Goal: Task Accomplishment & Management: Manage account settings

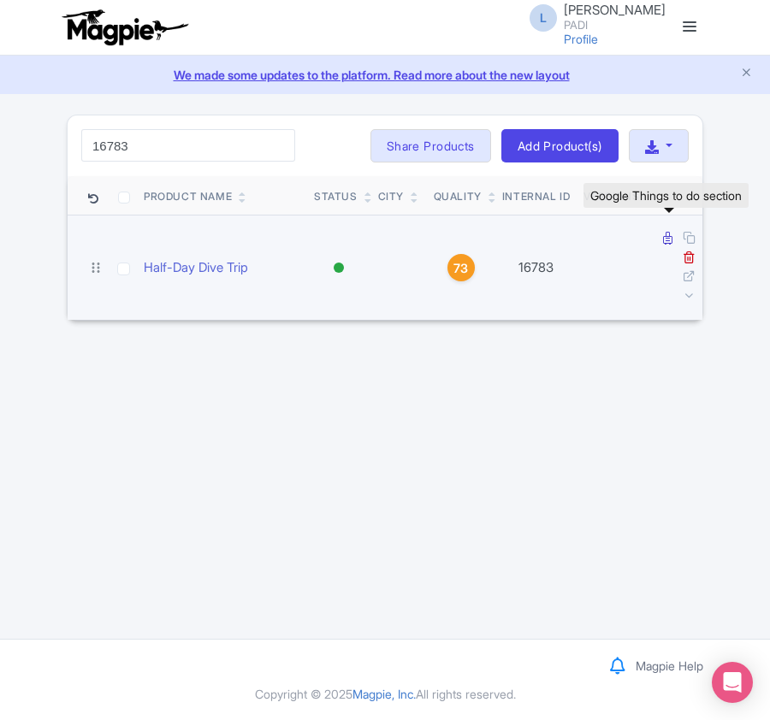
type input "16783"
click at [663, 241] on icon at bounding box center [667, 238] width 9 height 13
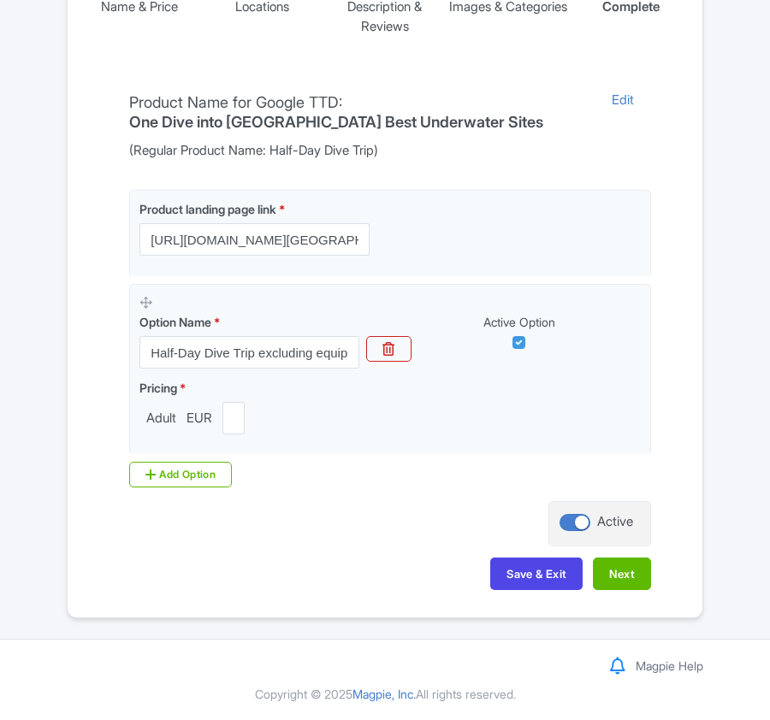
scroll to position [387, 0]
click at [636, 576] on button "Next" at bounding box center [622, 573] width 58 height 32
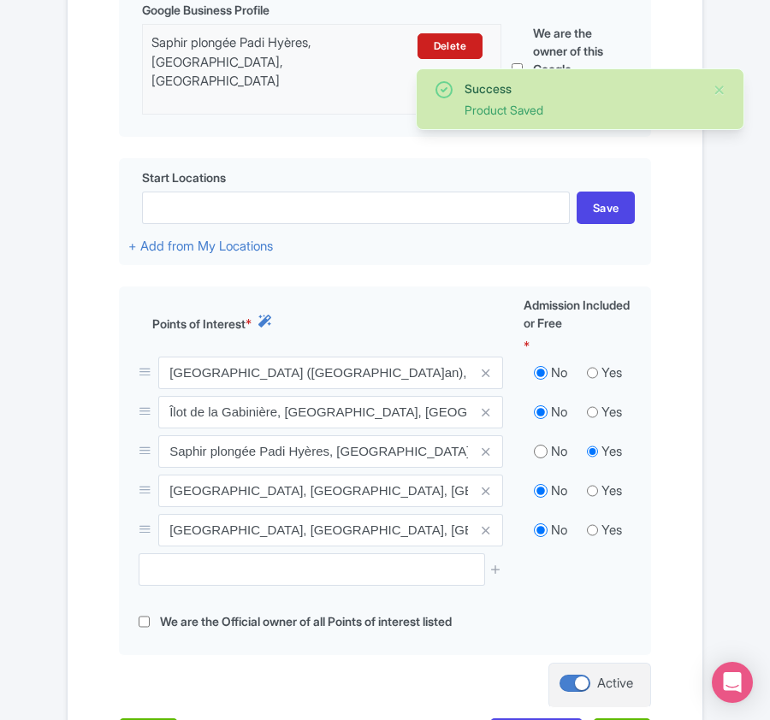
scroll to position [616, 0]
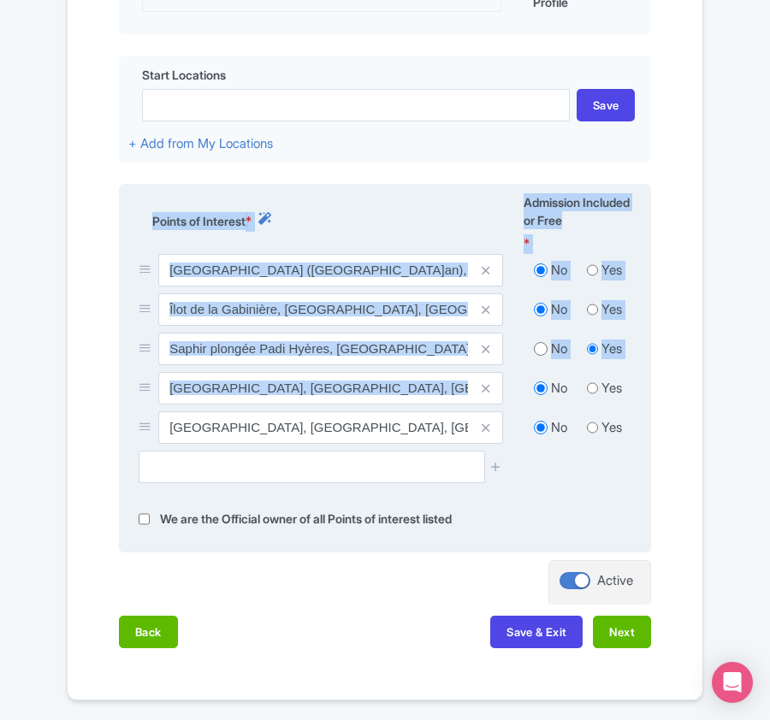
drag, startPoint x: 97, startPoint y: 217, endPoint x: 539, endPoint y: 397, distance: 476.3
click at [539, 397] on div "Name & Price Locations Description & Reviews Images & Categories Complete Edit …" at bounding box center [385, 188] width 614 height 954
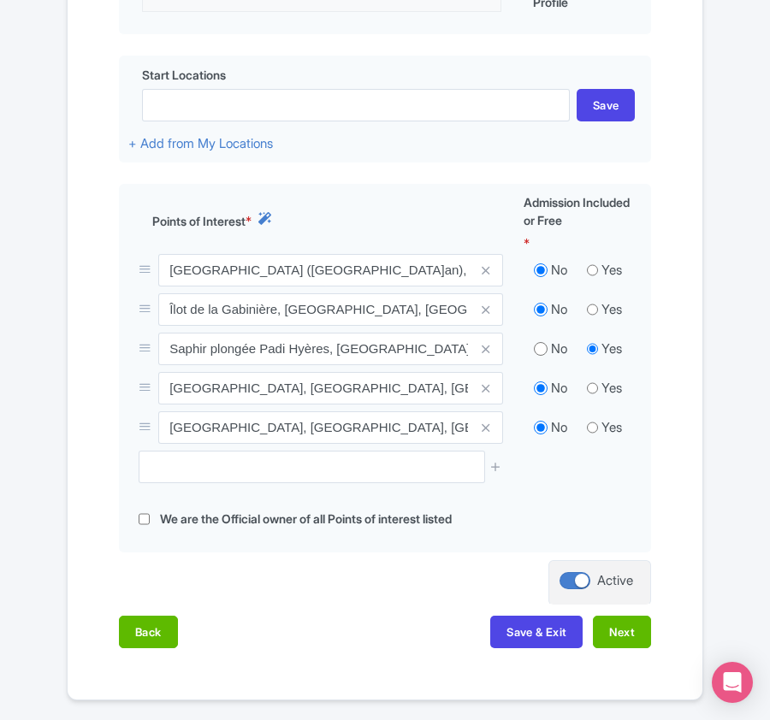
click at [83, 156] on div "Name & Price Locations Description & Reviews Images & Categories Complete Edit …" at bounding box center [385, 188] width 614 height 954
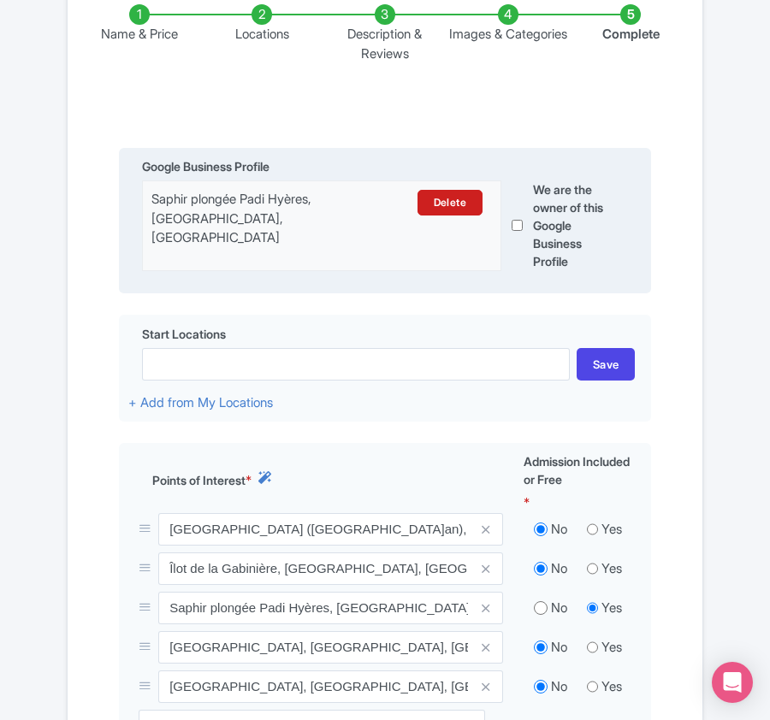
scroll to position [501, 0]
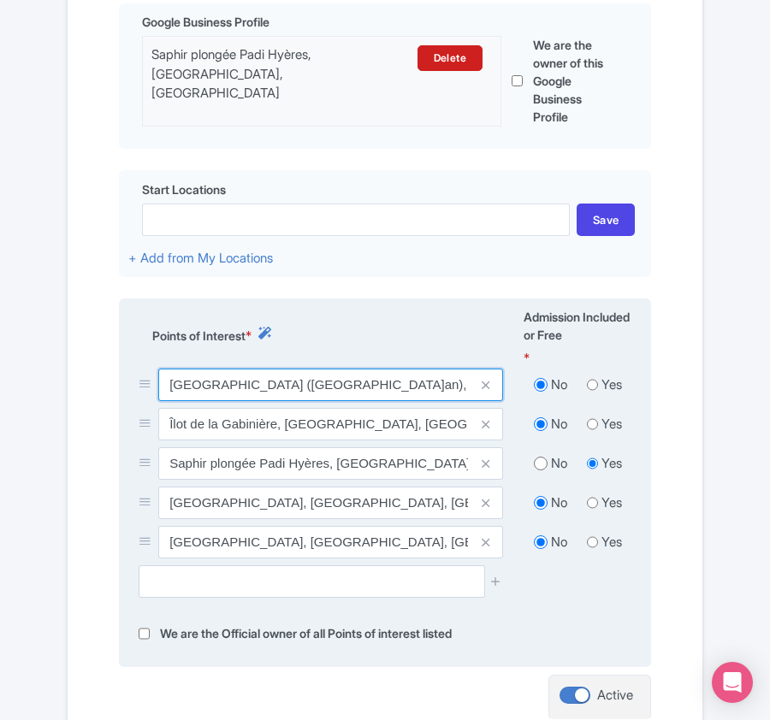
drag, startPoint x: 162, startPoint y: 392, endPoint x: 445, endPoint y: 386, distance: 282.2
click at [445, 386] on input "[GEOGRAPHIC_DATA] ([GEOGRAPHIC_DATA]), [GEOGRAPHIC_DATA], [GEOGRAPHIC_DATA]" at bounding box center [330, 385] width 345 height 32
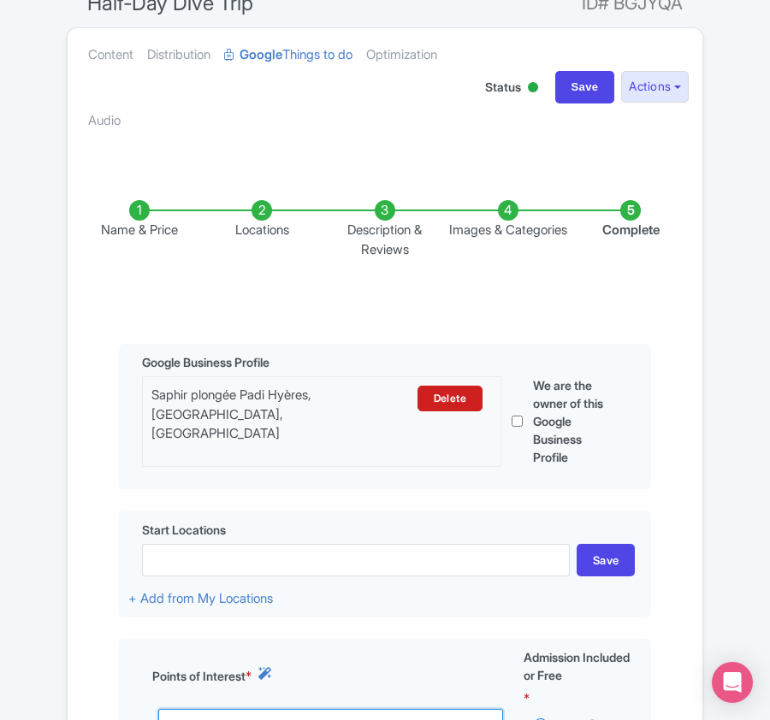
scroll to position [0, 0]
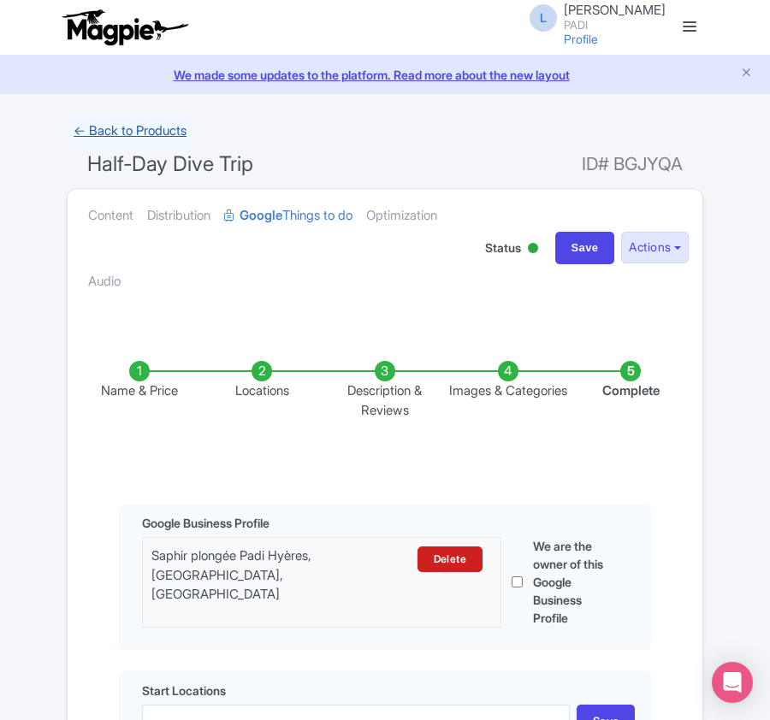
click at [76, 125] on link "← Back to Products" at bounding box center [130, 131] width 127 height 33
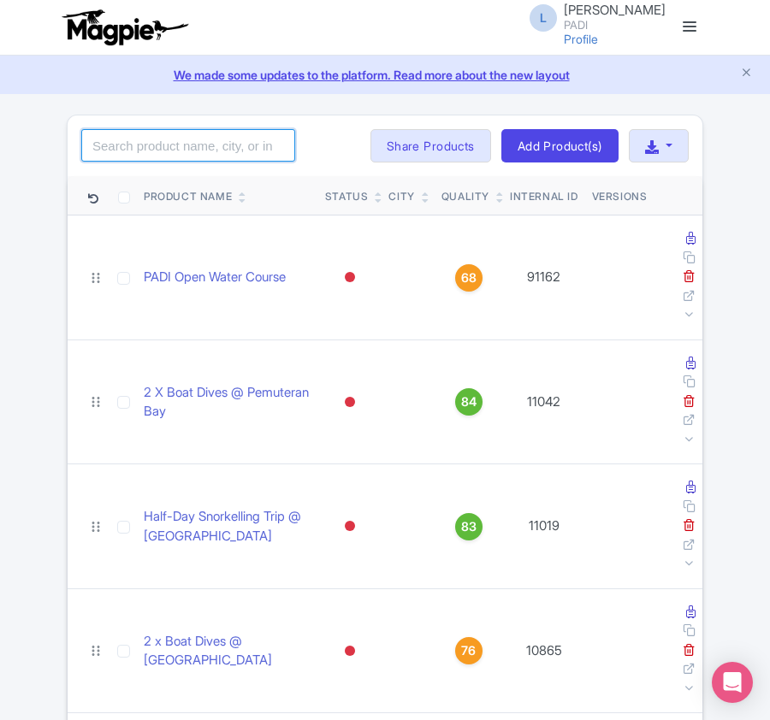
click at [149, 155] on input "search" at bounding box center [188, 145] width 214 height 32
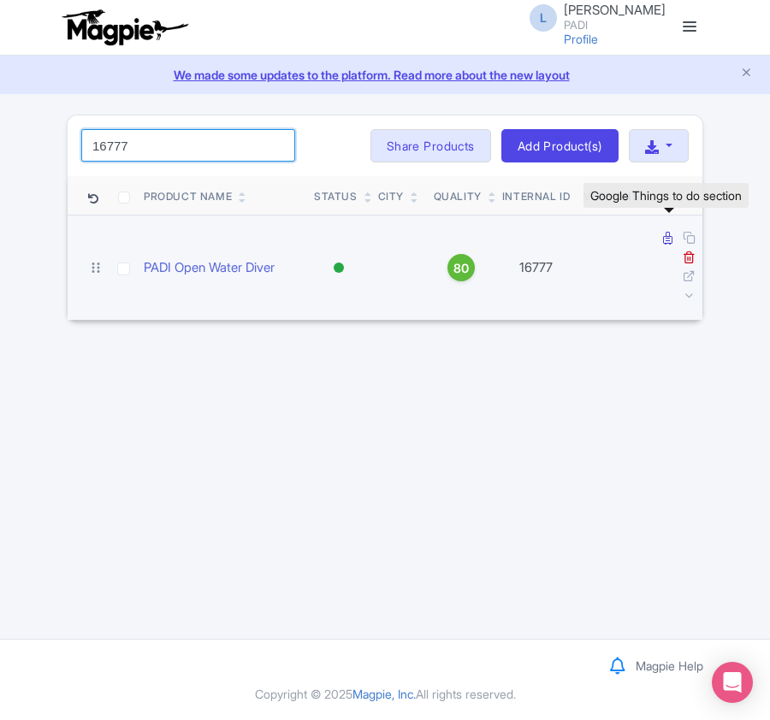
type input "16777"
click at [664, 240] on icon at bounding box center [667, 238] width 9 height 13
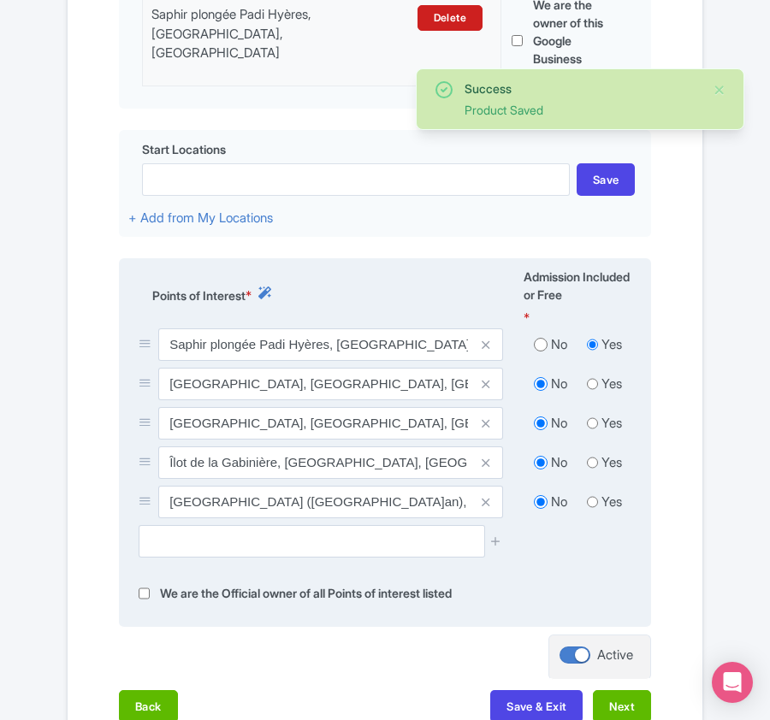
scroll to position [569, 0]
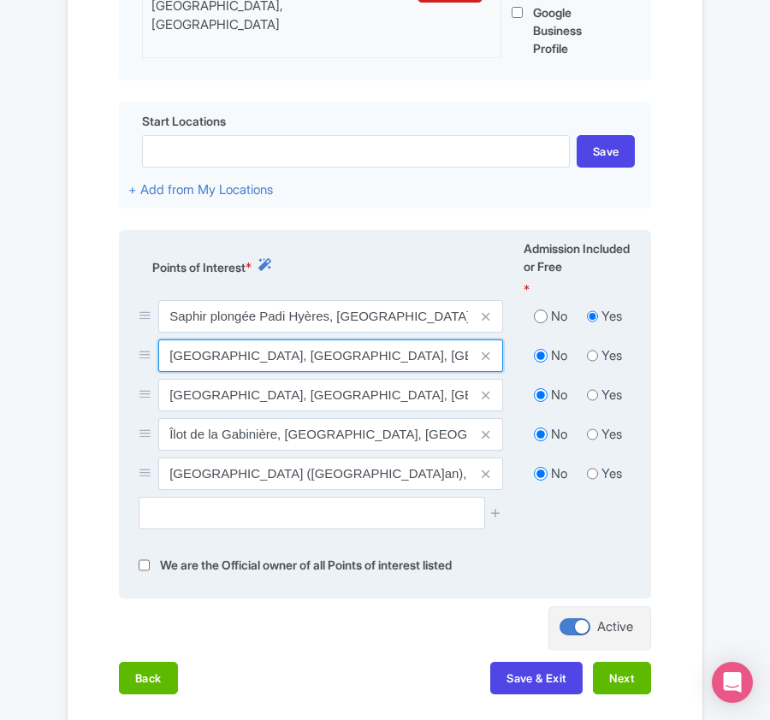
drag, startPoint x: 168, startPoint y: 357, endPoint x: 270, endPoint y: 363, distance: 102.0
click at [270, 363] on input "[GEOGRAPHIC_DATA], [GEOGRAPHIC_DATA], [GEOGRAPHIC_DATA]" at bounding box center [330, 355] width 345 height 32
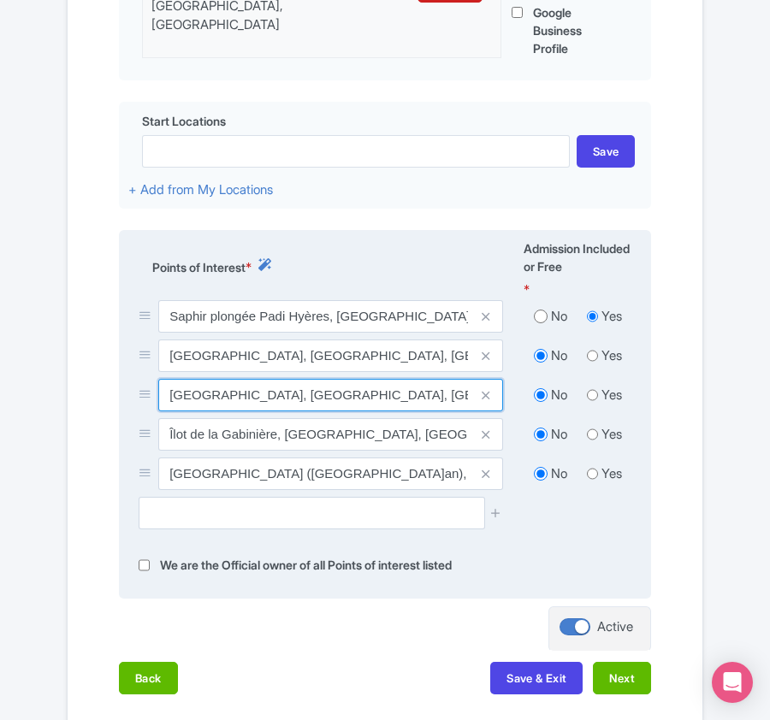
drag, startPoint x: 172, startPoint y: 398, endPoint x: 281, endPoint y: 397, distance: 109.5
click at [281, 397] on input "[GEOGRAPHIC_DATA], [GEOGRAPHIC_DATA], [GEOGRAPHIC_DATA]" at bounding box center [330, 395] width 345 height 32
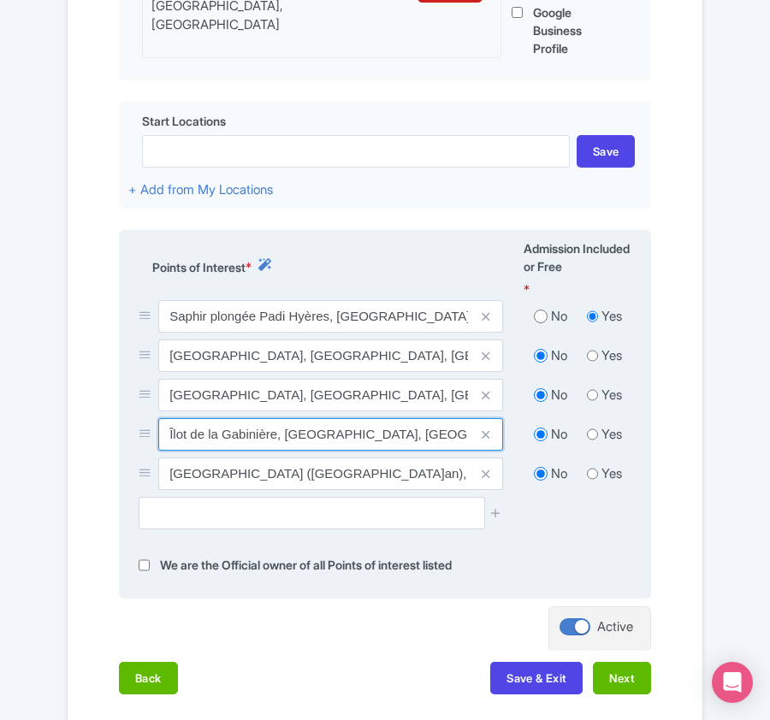
drag, startPoint x: 166, startPoint y: 438, endPoint x: 274, endPoint y: 439, distance: 108.6
click at [274, 439] on input "Îlot de la Gabinière, Hyères, France" at bounding box center [330, 434] width 345 height 32
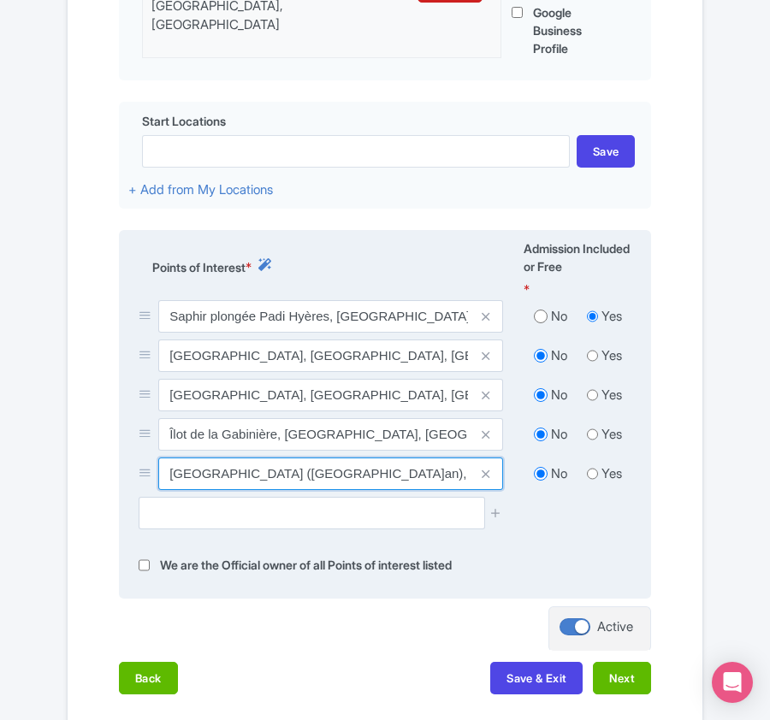
drag, startPoint x: 169, startPoint y: 472, endPoint x: 306, endPoint y: 473, distance: 136.8
click at [306, 473] on input "Pointe de Brégançonnet (Pointe de Montrémian), Hyères, France" at bounding box center [330, 473] width 345 height 32
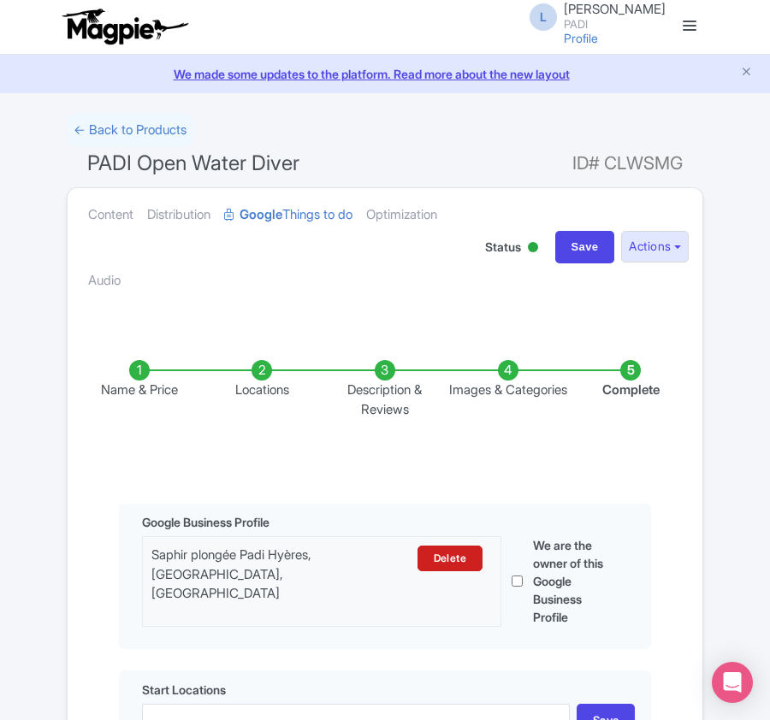
scroll to position [0, 0]
click at [113, 125] on link "← Back to Products" at bounding box center [130, 131] width 127 height 33
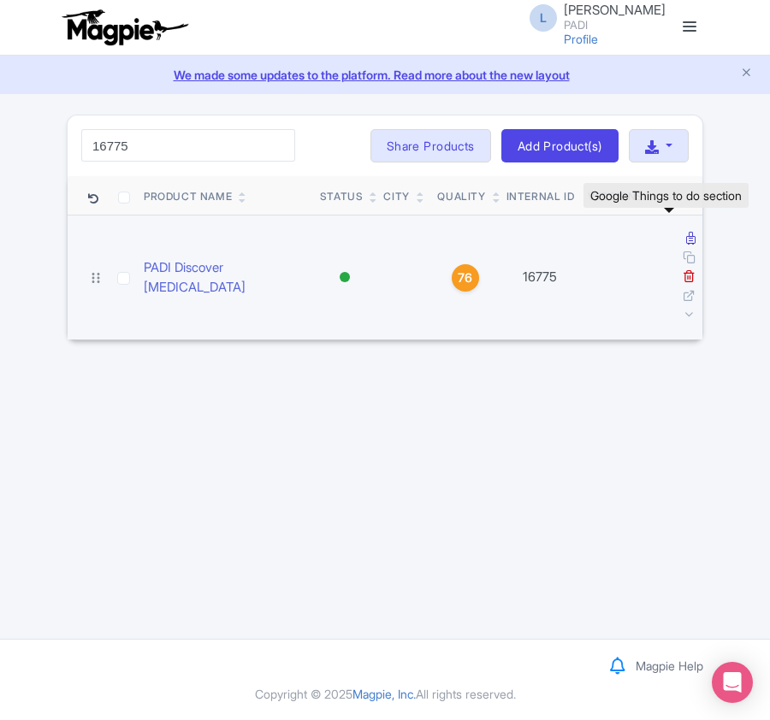
click at [686, 236] on icon at bounding box center [690, 238] width 9 height 13
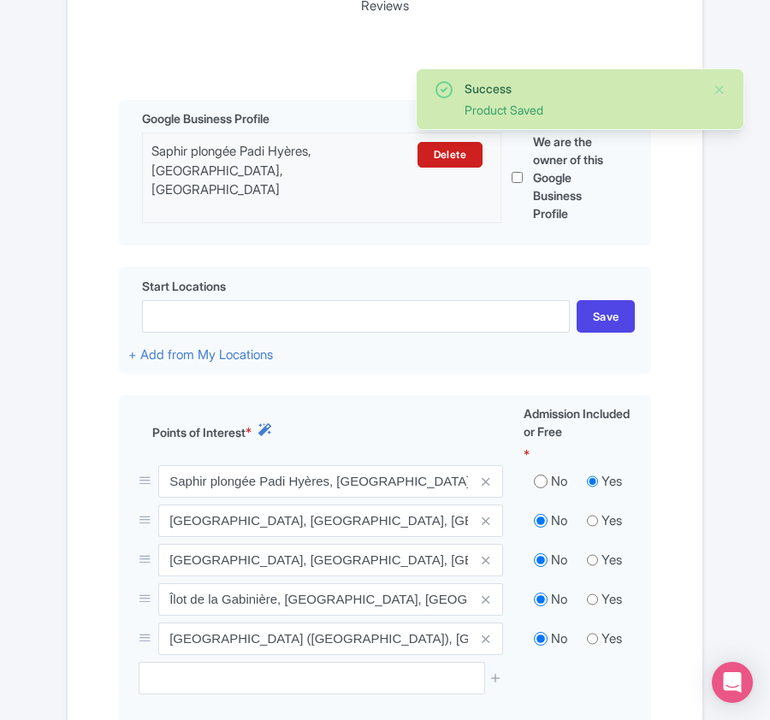
scroll to position [404, 0]
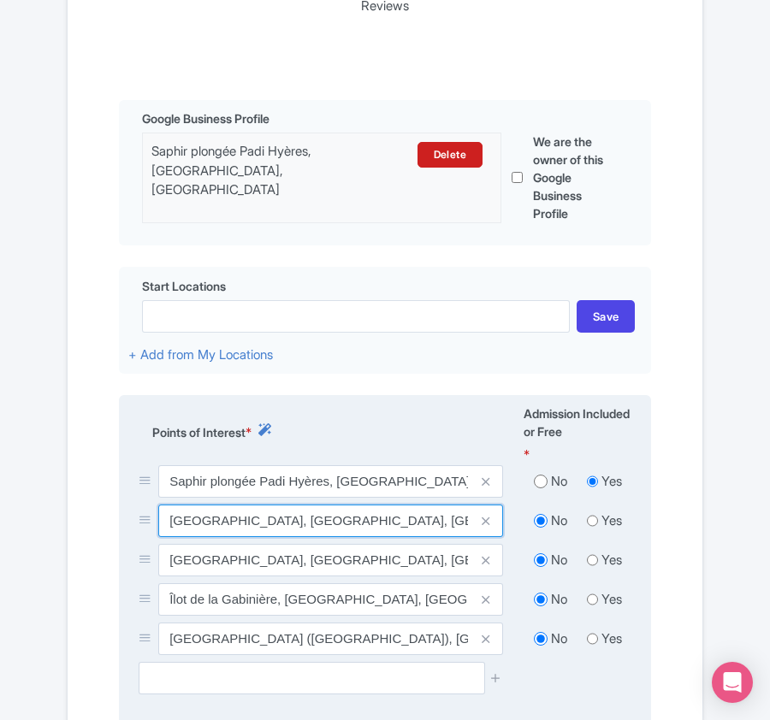
drag, startPoint x: 168, startPoint y: 525, endPoint x: 270, endPoint y: 525, distance: 102.6
click at [270, 525] on input "[GEOGRAPHIC_DATA], [GEOGRAPHIC_DATA], [GEOGRAPHIC_DATA]" at bounding box center [330, 520] width 345 height 32
click at [169, 527] on input "[GEOGRAPHIC_DATA], [GEOGRAPHIC_DATA], [GEOGRAPHIC_DATA]" at bounding box center [330, 520] width 345 height 32
drag, startPoint x: 168, startPoint y: 527, endPoint x: 206, endPoint y: 527, distance: 37.6
click at [206, 527] on input "[GEOGRAPHIC_DATA], [GEOGRAPHIC_DATA], [GEOGRAPHIC_DATA]" at bounding box center [330, 520] width 345 height 32
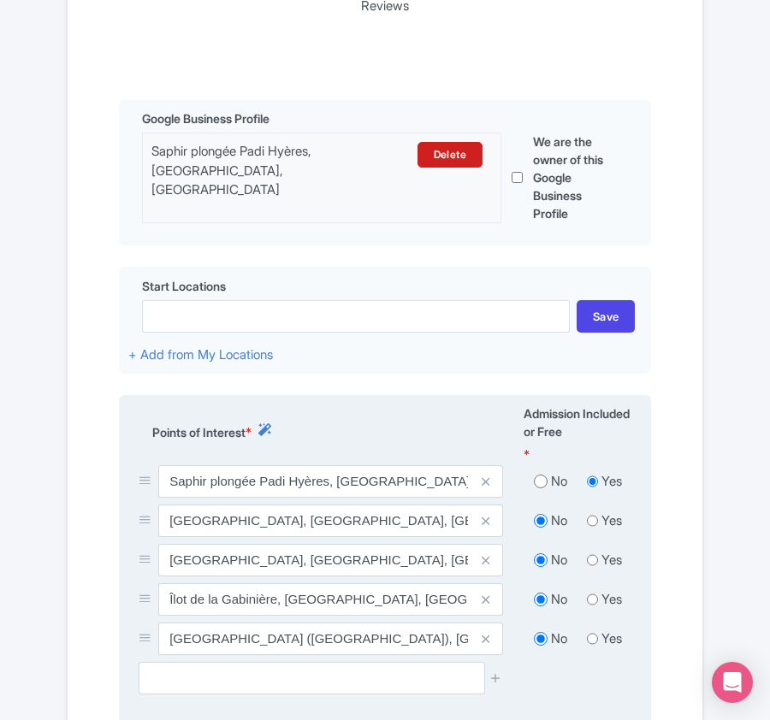
drag, startPoint x: 172, startPoint y: 623, endPoint x: 171, endPoint y: 612, distance: 11.1
click at [172, 622] on div "Îlot de la Gabinière, Hyères, France" at bounding box center [320, 602] width 385 height 39
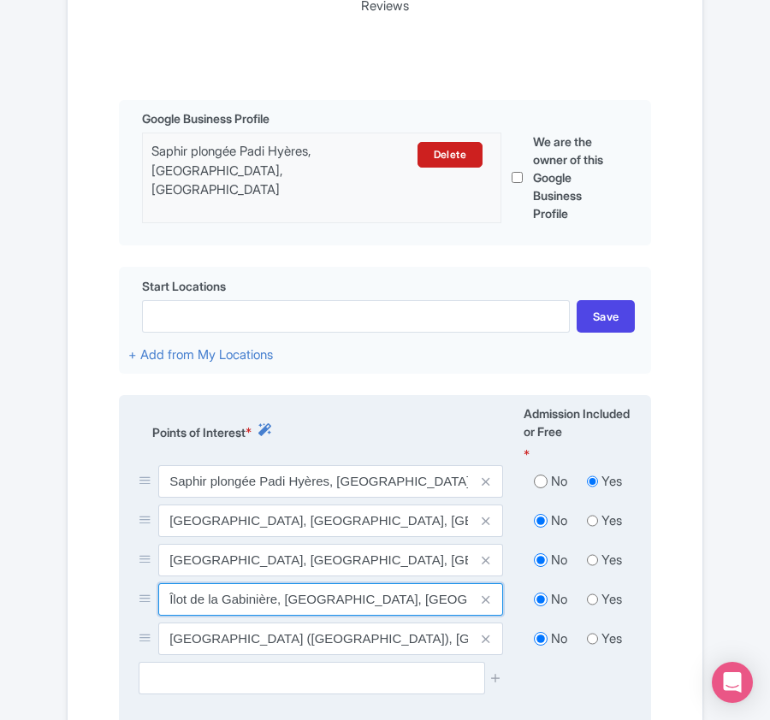
drag, startPoint x: 166, startPoint y: 602, endPoint x: 278, endPoint y: 602, distance: 112.0
click at [278, 602] on input "Îlot de la Gabinière, Hyères, France" at bounding box center [330, 599] width 345 height 32
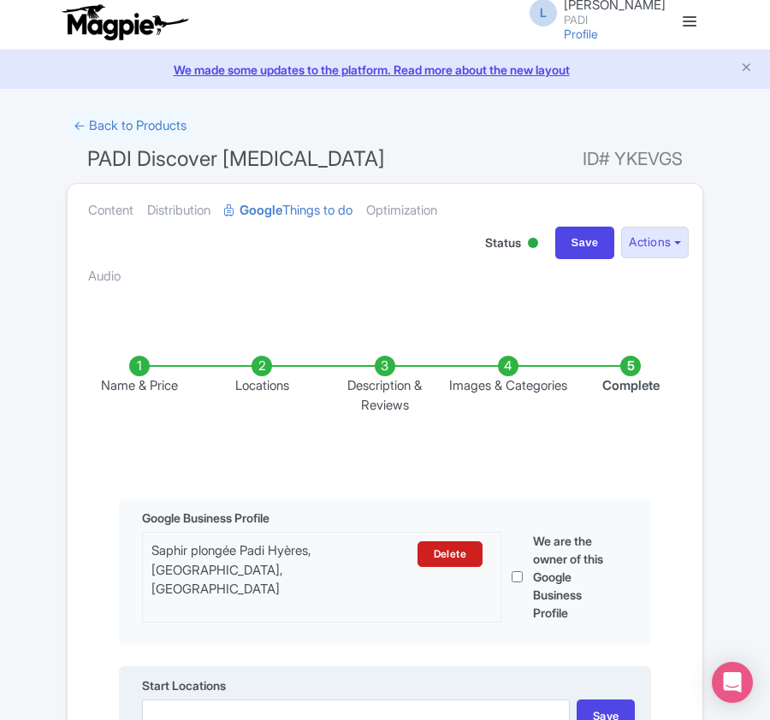
scroll to position [0, 0]
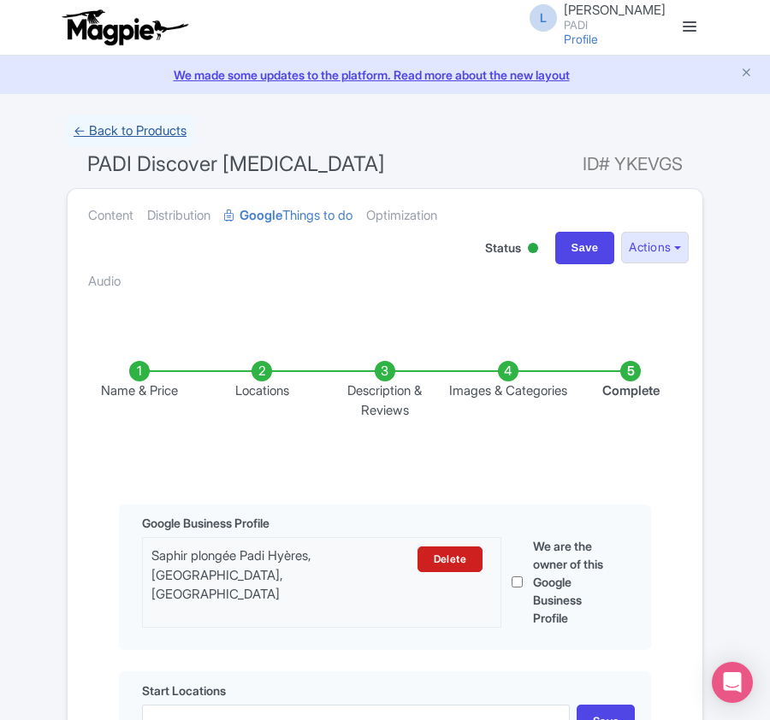
click at [87, 125] on link "← Back to Products" at bounding box center [130, 131] width 127 height 33
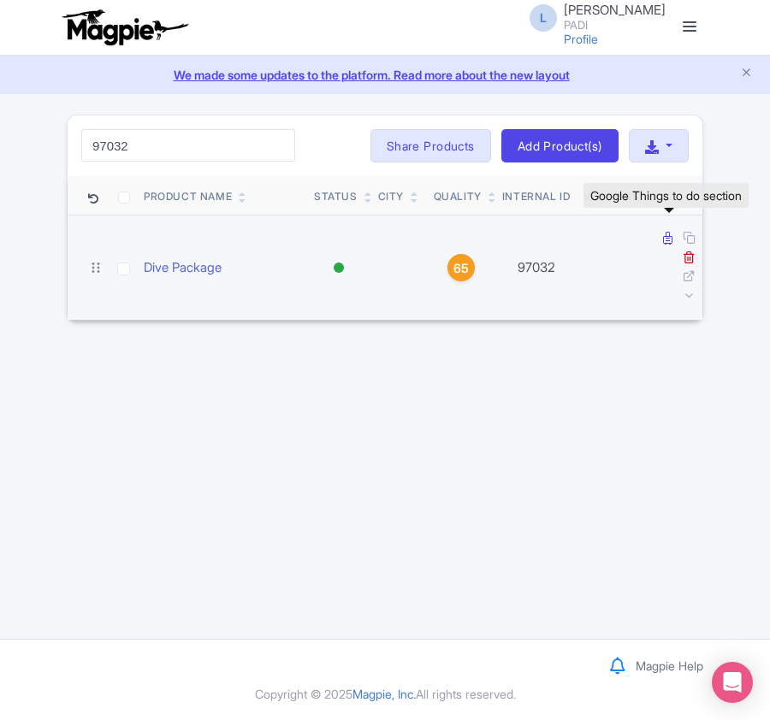
type input "97032"
click at [664, 236] on icon at bounding box center [667, 238] width 9 height 13
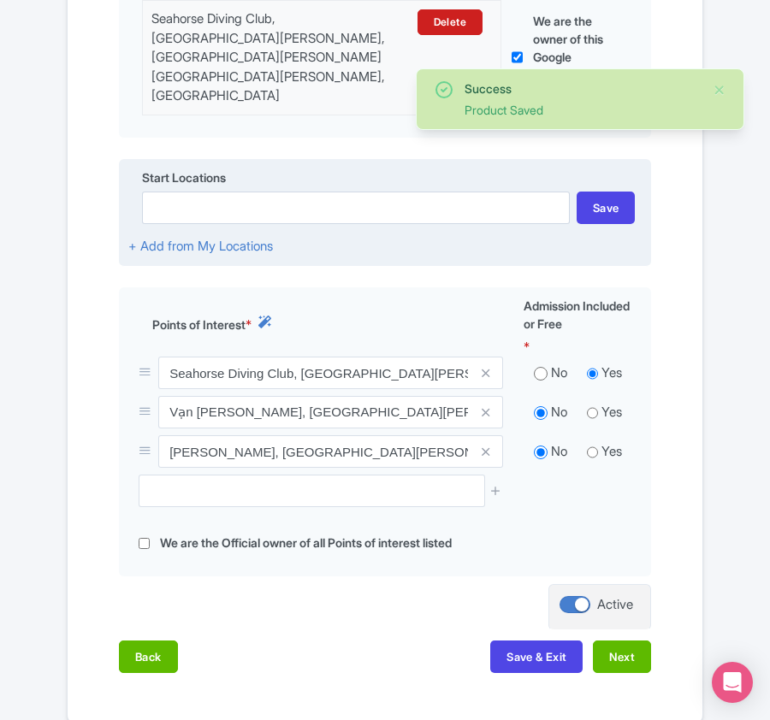
scroll to position [569, 0]
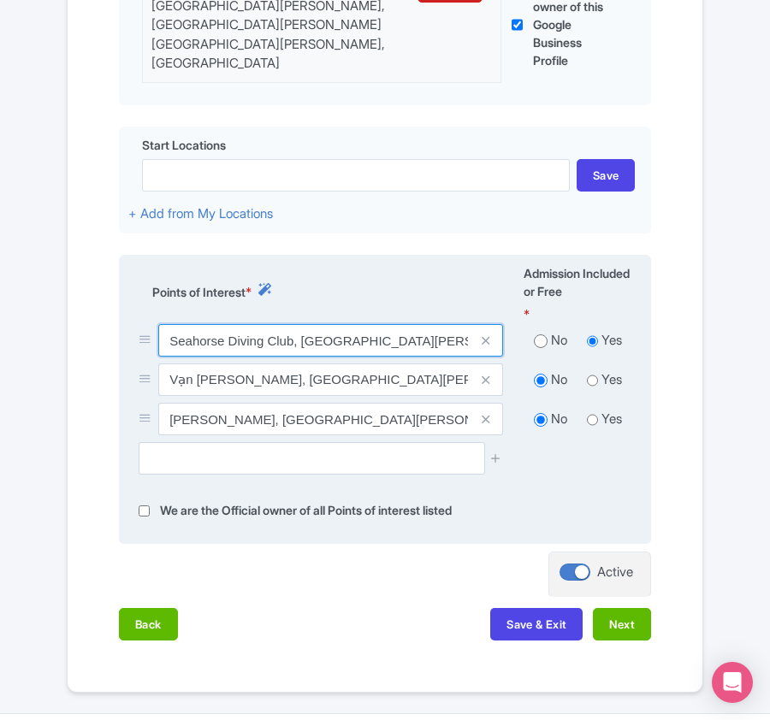
drag, startPoint x: 166, startPoint y: 316, endPoint x: 292, endPoint y: 318, distance: 126.6
click at [292, 324] on input "Seahorse Diving Club, [GEOGRAPHIC_DATA][PERSON_NAME], [GEOGRAPHIC_DATA][PERSON_…" at bounding box center [330, 340] width 345 height 32
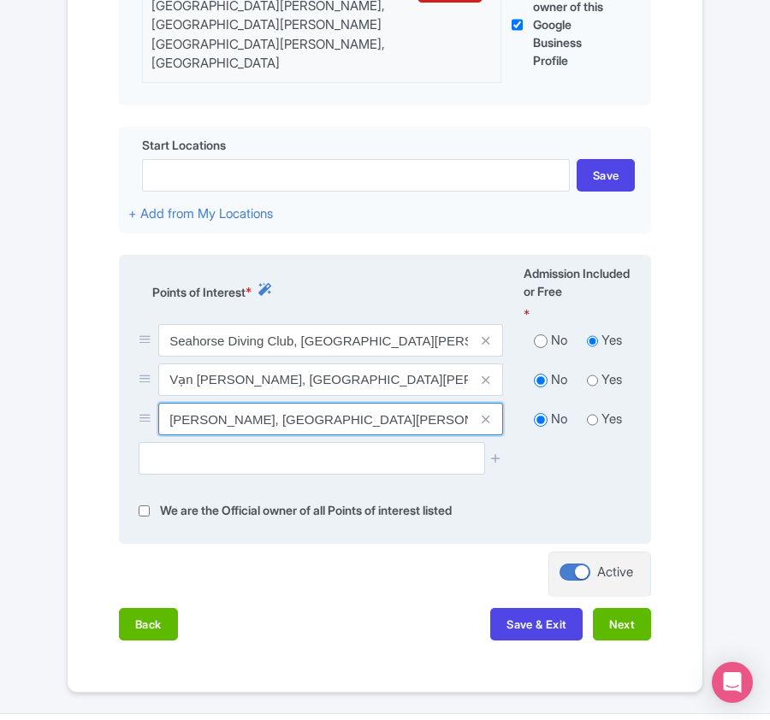
drag, startPoint x: 168, startPoint y: 404, endPoint x: 405, endPoint y: 404, distance: 236.8
click at [405, 404] on input "Hòn Tai, Vạn Thạnh, Khánh Hòa, Vietnam" at bounding box center [330, 419] width 345 height 32
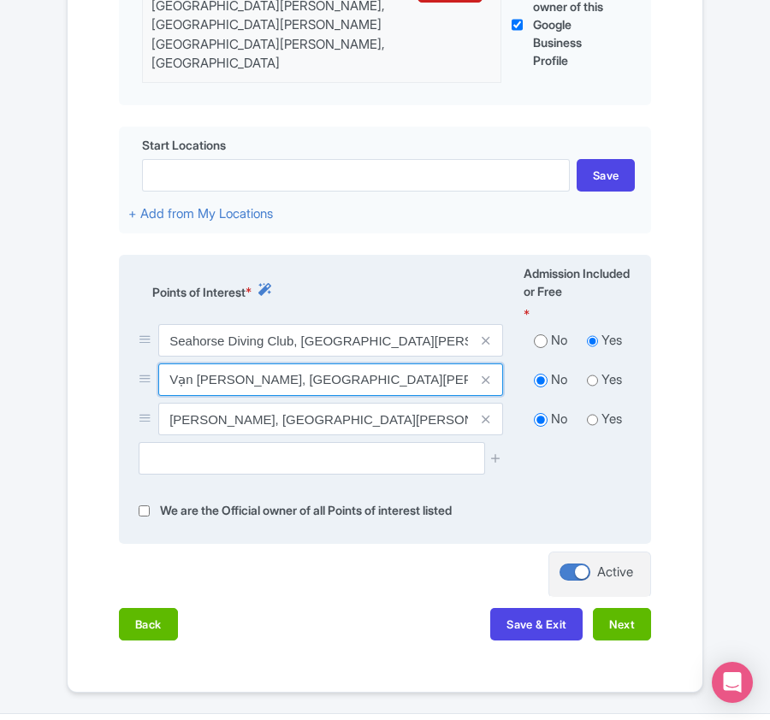
drag, startPoint x: 166, startPoint y: 363, endPoint x: 230, endPoint y: 363, distance: 64.1
click at [230, 363] on input "Vạn Thanh, Vạn Ninh, Khánh Hòa, Vạn Thạnh, Vạn Ninh District, Khánh Hòa, Vietnam" at bounding box center [330, 379] width 345 height 32
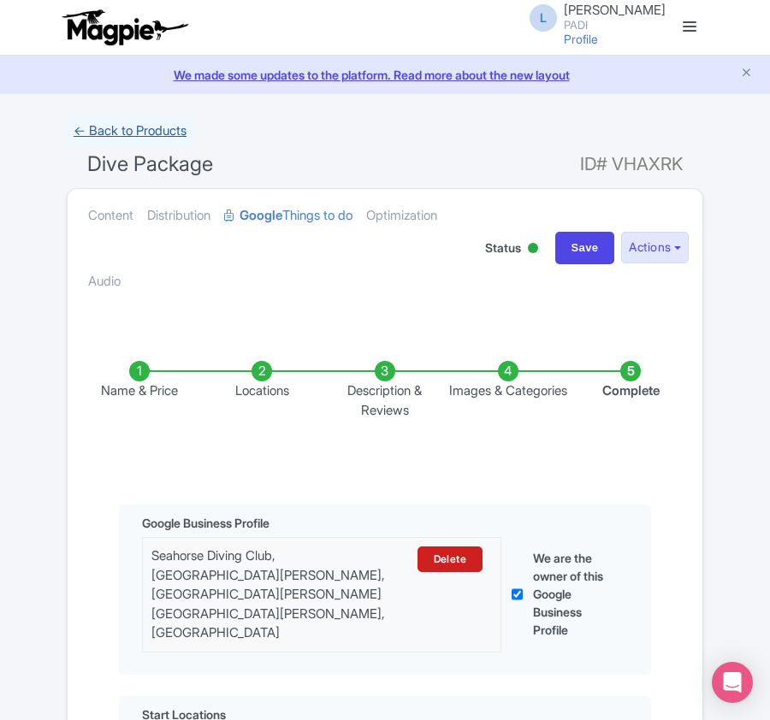
click at [130, 132] on link "← Back to Products" at bounding box center [130, 131] width 127 height 33
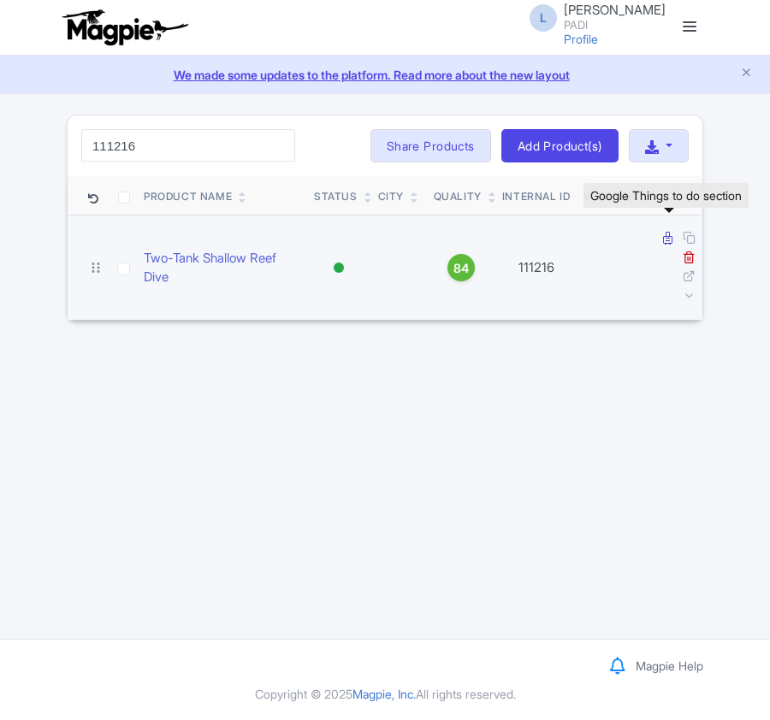
type input "111216"
click at [665, 241] on icon at bounding box center [667, 238] width 9 height 13
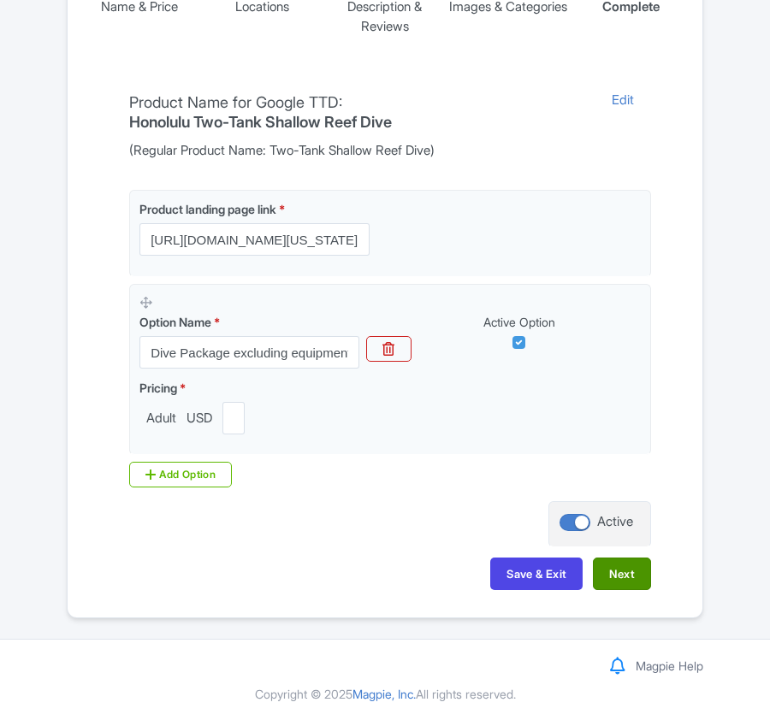
scroll to position [387, 0]
click at [630, 582] on button "Next" at bounding box center [622, 573] width 58 height 32
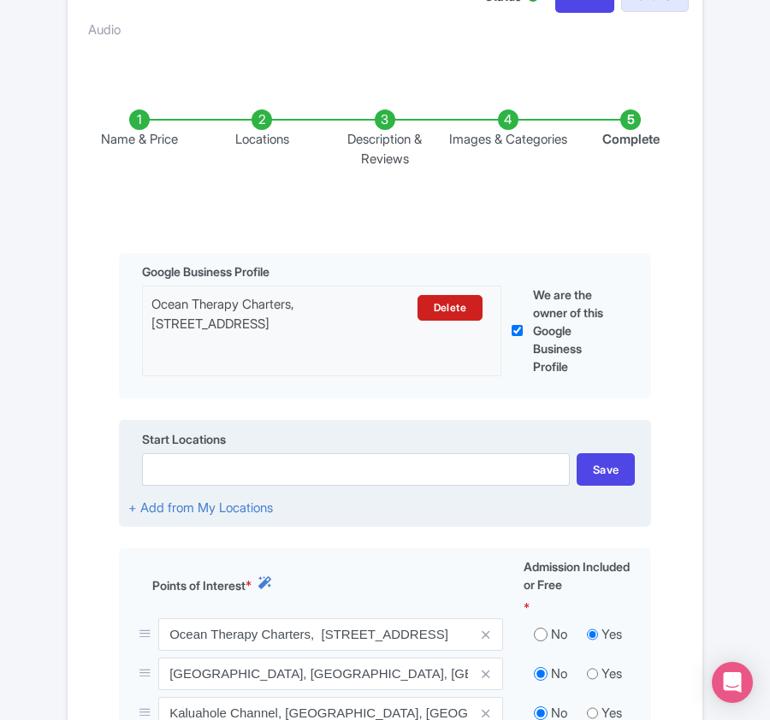
scroll to position [0, 0]
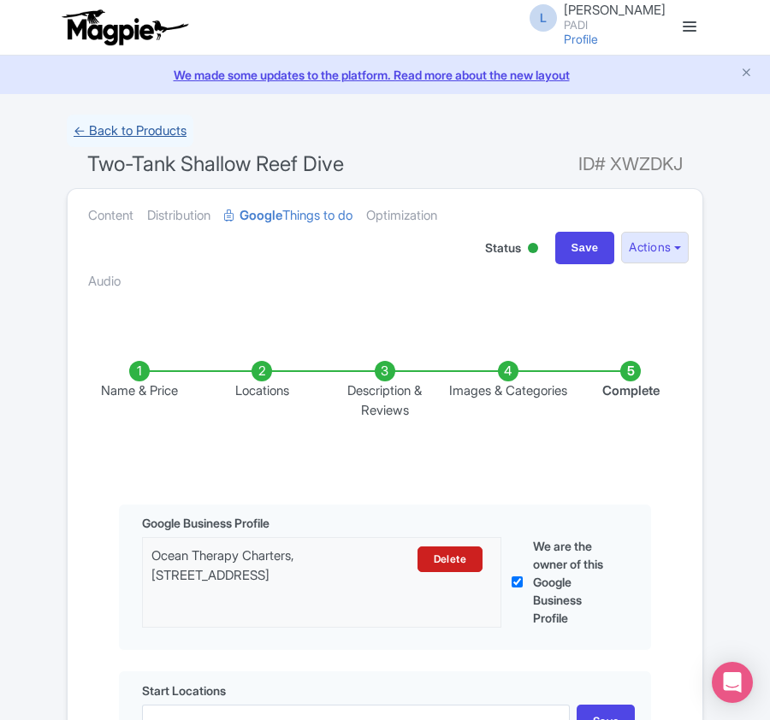
click at [148, 127] on link "← Back to Products" at bounding box center [130, 131] width 127 height 33
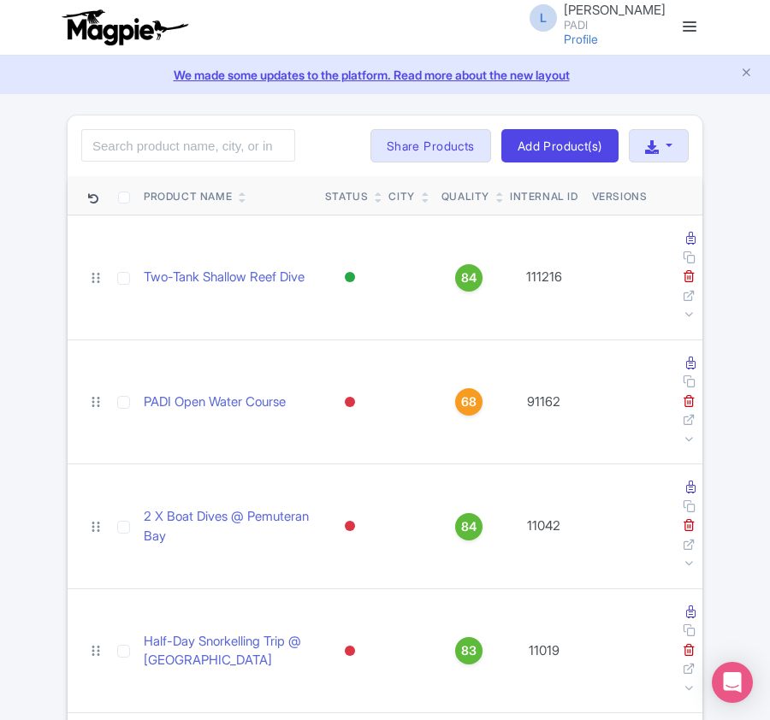
click at [214, 128] on div "Search Bulk Actions Delete Add to Collection Share Products Add to Collection C…" at bounding box center [385, 146] width 634 height 62
click at [193, 138] on input "search" at bounding box center [188, 145] width 214 height 32
paste input "90924"
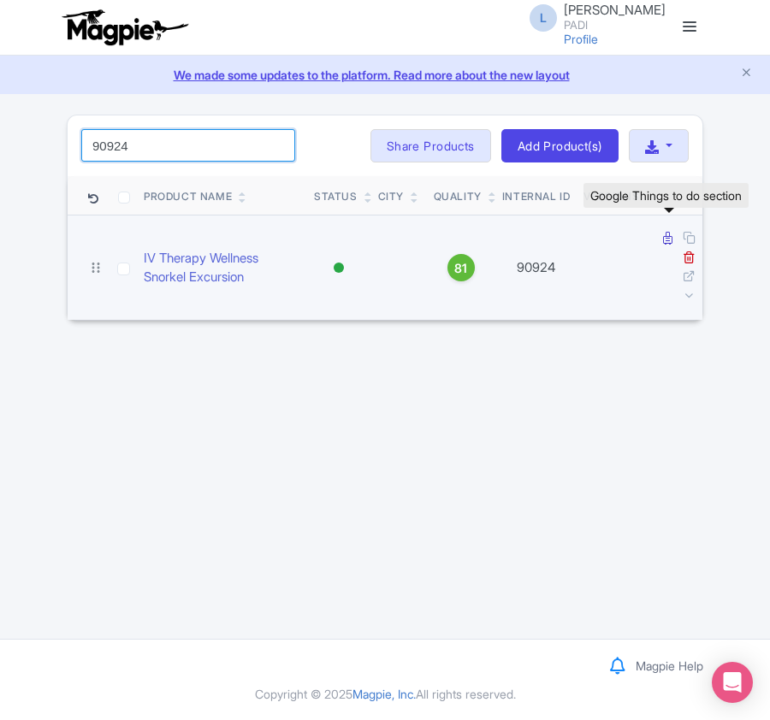
type input "90924"
click at [669, 239] on icon at bounding box center [667, 238] width 9 height 13
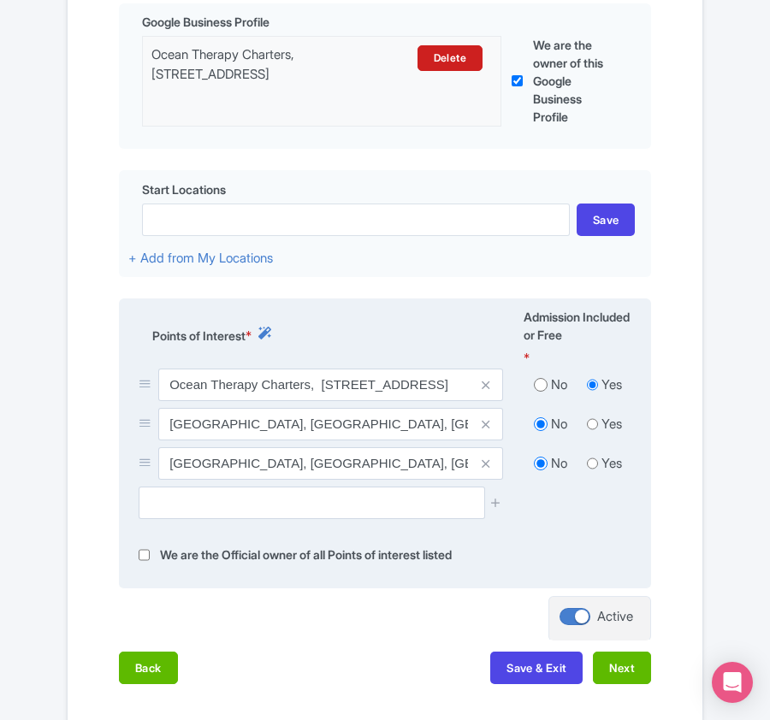
scroll to position [616, 0]
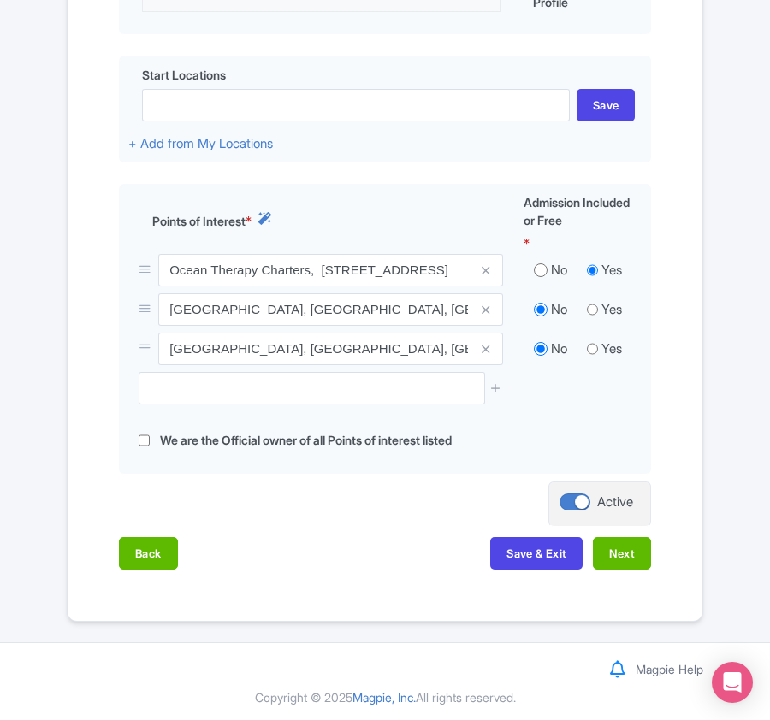
click at [31, 97] on div "Success Product Saved ← Back to Products IV Therapy Wellness Snorkel Excursion …" at bounding box center [385, 61] width 770 height 1124
click at [39, 93] on div "Success Product Saved ← Back to Products IV Therapy Wellness Snorkel Excursion …" at bounding box center [385, 61] width 770 height 1124
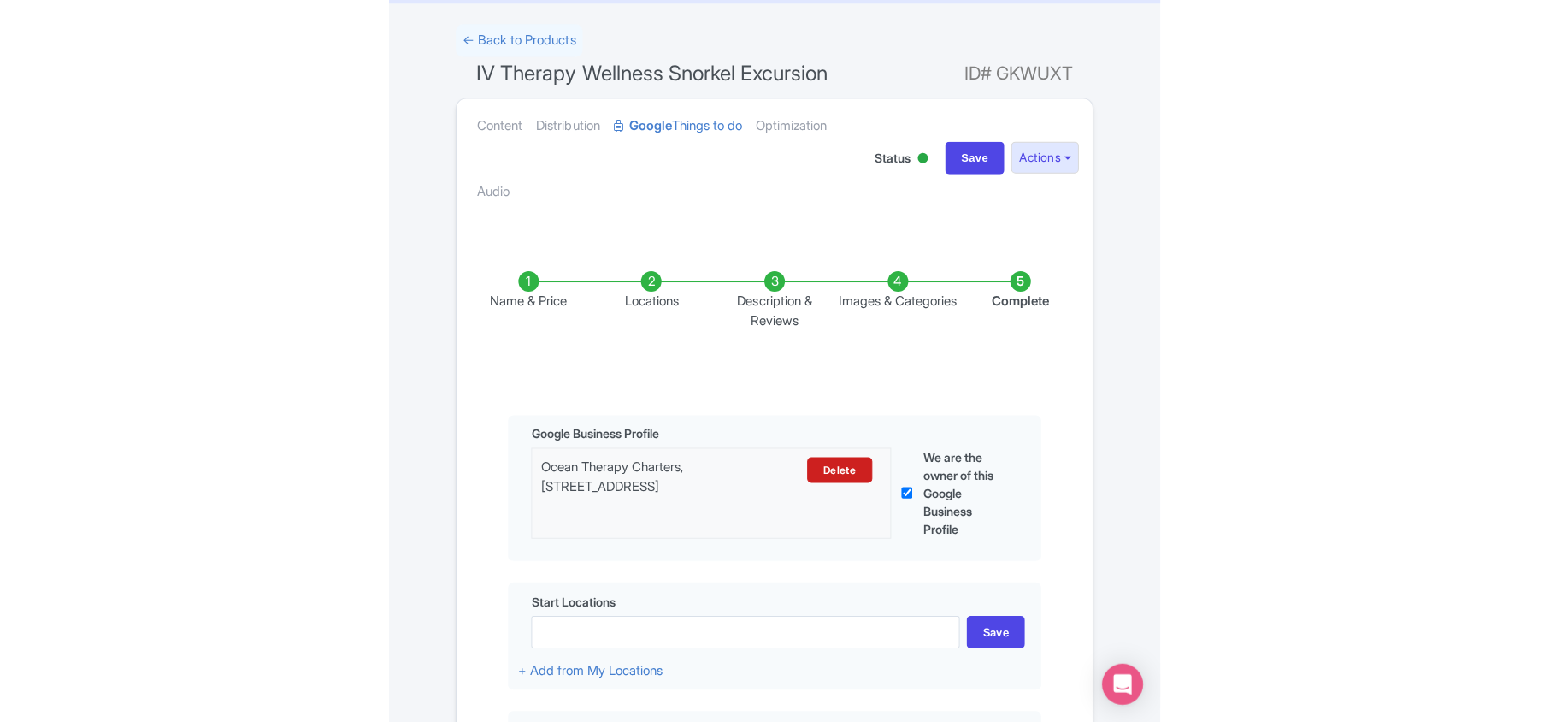
scroll to position [45, 0]
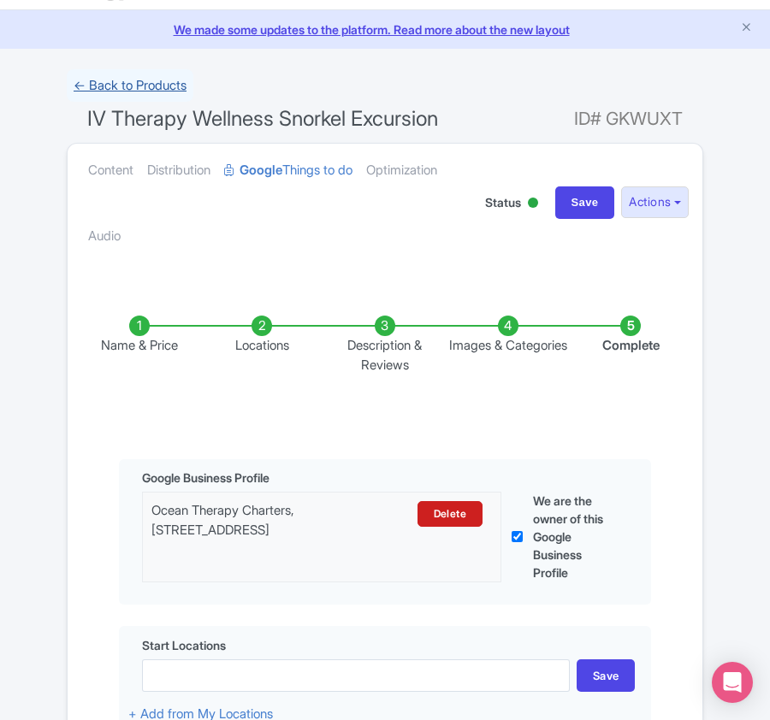
click at [128, 82] on link "← Back to Products" at bounding box center [130, 85] width 127 height 33
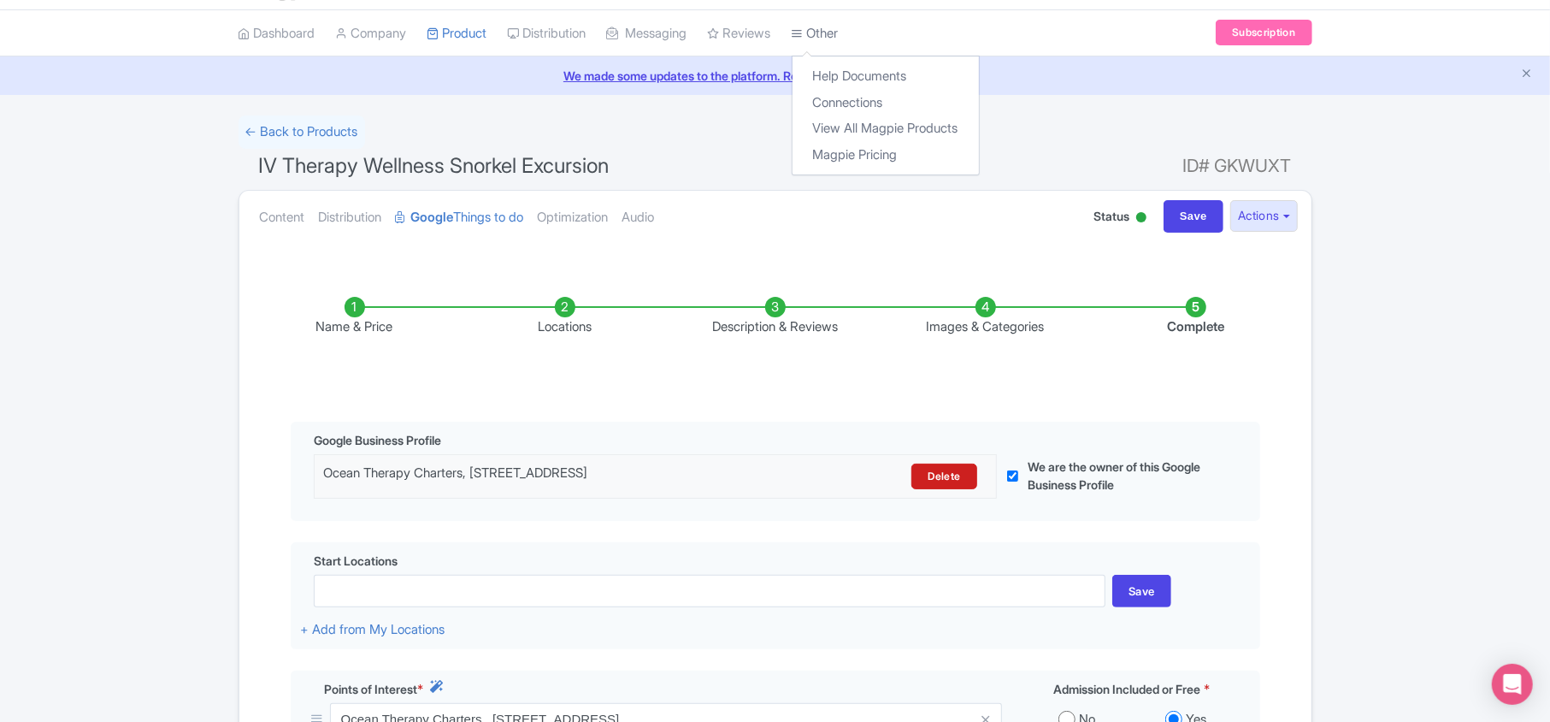
click at [769, 36] on link "Other" at bounding box center [815, 33] width 47 height 47
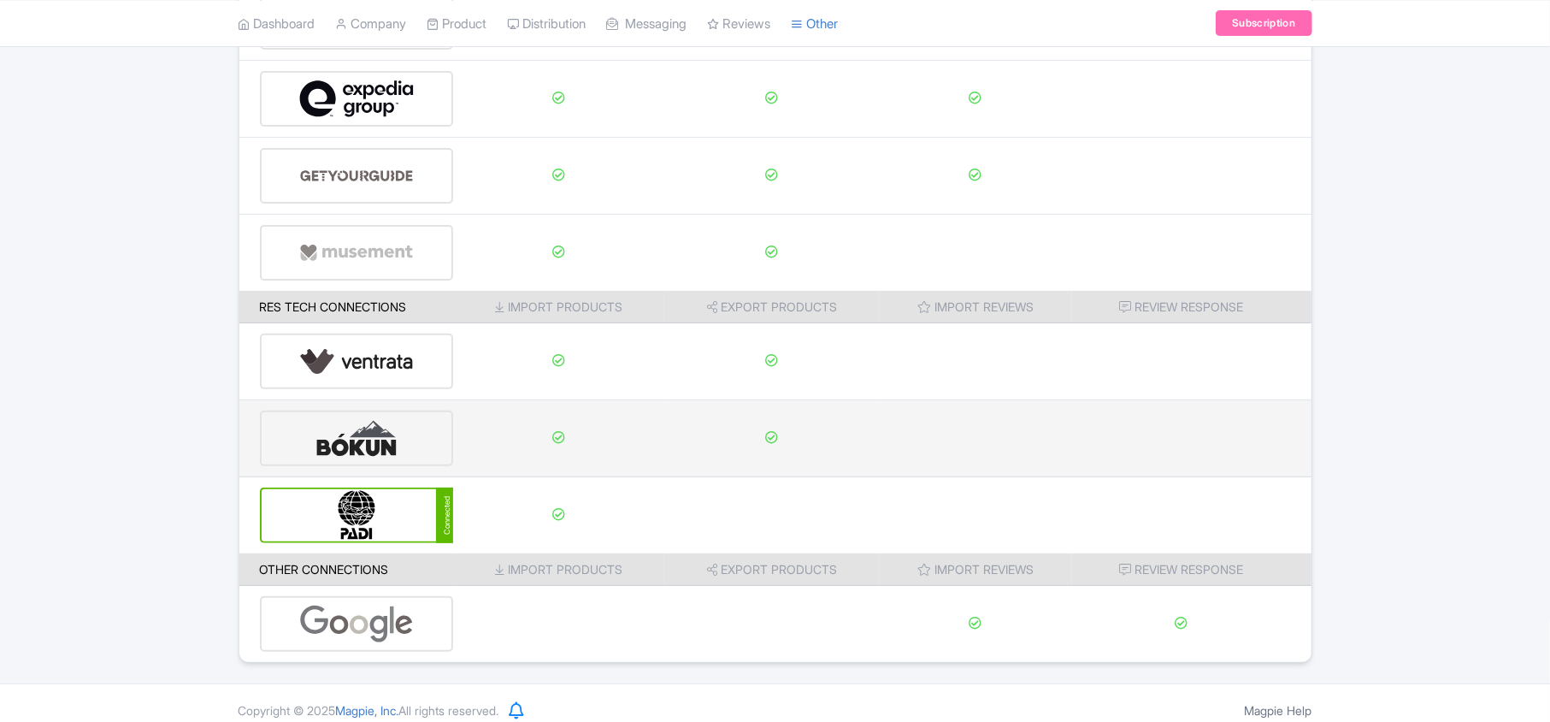
scroll to position [268, 0]
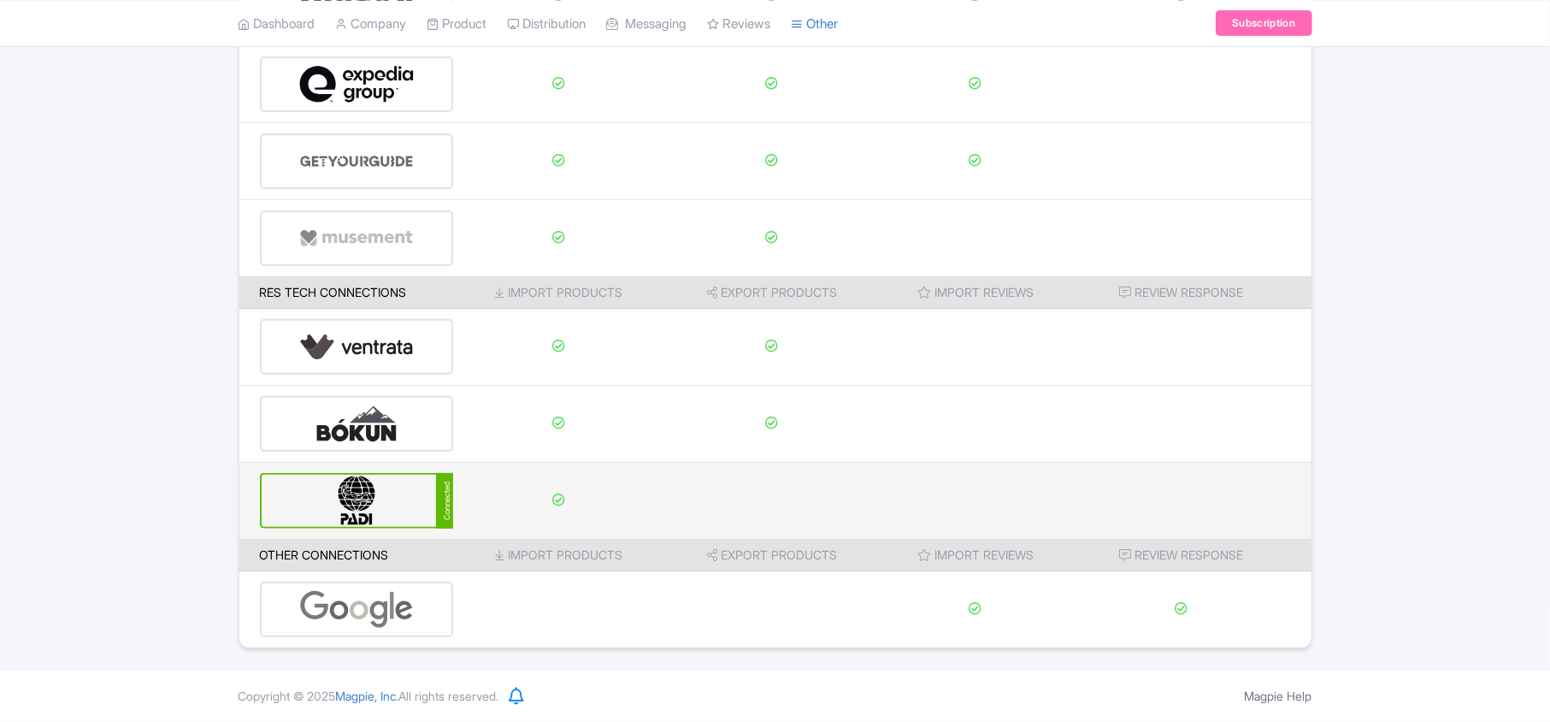
click at [401, 490] on img at bounding box center [356, 501] width 115 height 52
